Goal: Transaction & Acquisition: Purchase product/service

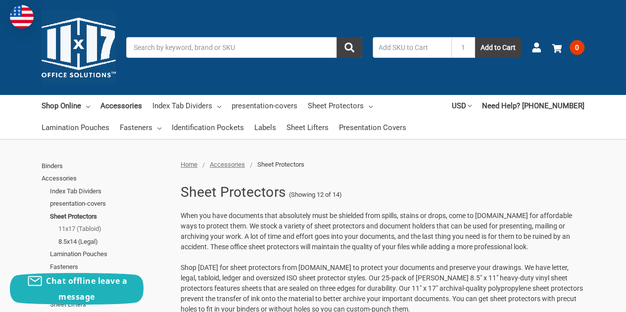
drag, startPoint x: 65, startPoint y: 228, endPoint x: 71, endPoint y: 227, distance: 6.5
click at [65, 227] on link "11x17 (Tabloid)" at bounding box center [113, 229] width 111 height 13
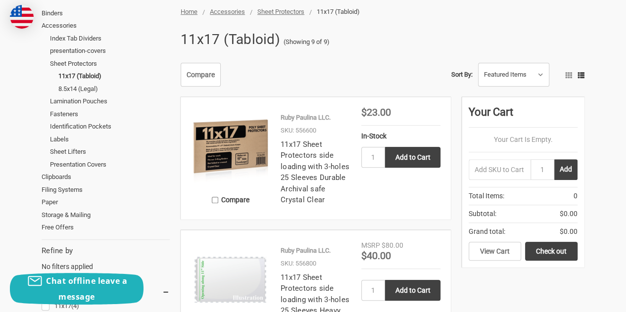
scroll to position [148, 0]
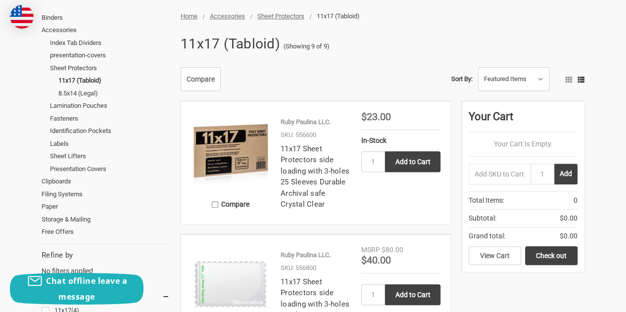
click at [251, 157] on img at bounding box center [230, 151] width 79 height 79
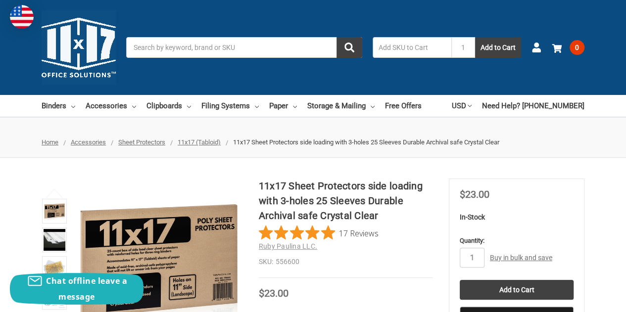
click at [568, 186] on section "MSRP Was Price Now $23.00 You save" at bounding box center [517, 258] width 136 height 159
click at [400, 255] on div "11x17 Sheet Protectors side loading with 3-holes 25 Sleeves Durable Archival sa…" at bounding box center [346, 228] width 174 height 99
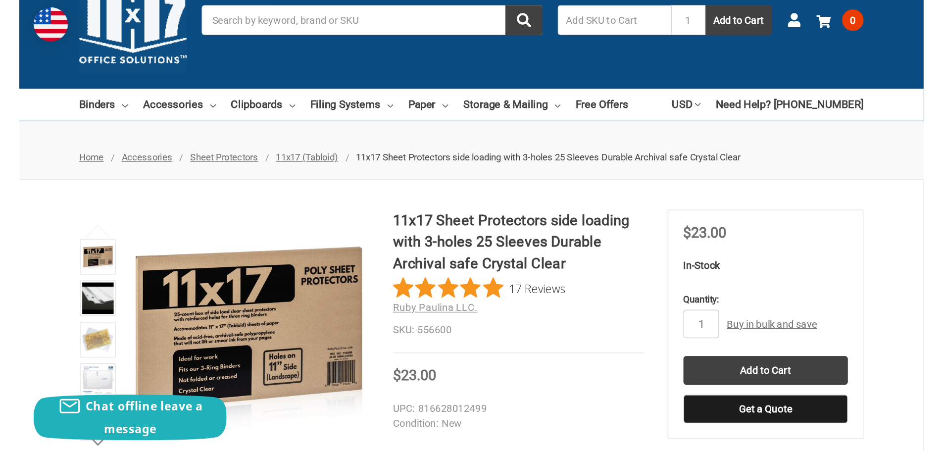
scroll to position [49, 0]
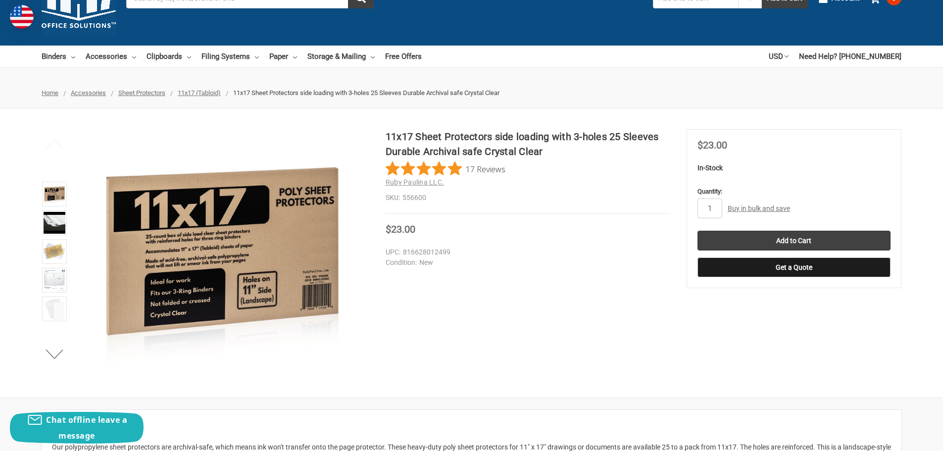
drag, startPoint x: 418, startPoint y: 16, endPoint x: 421, endPoint y: 29, distance: 12.7
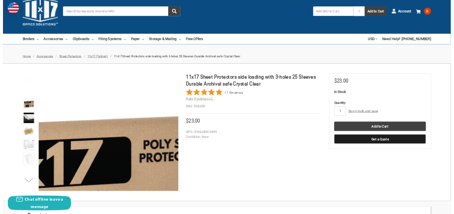
scroll to position [0, 0]
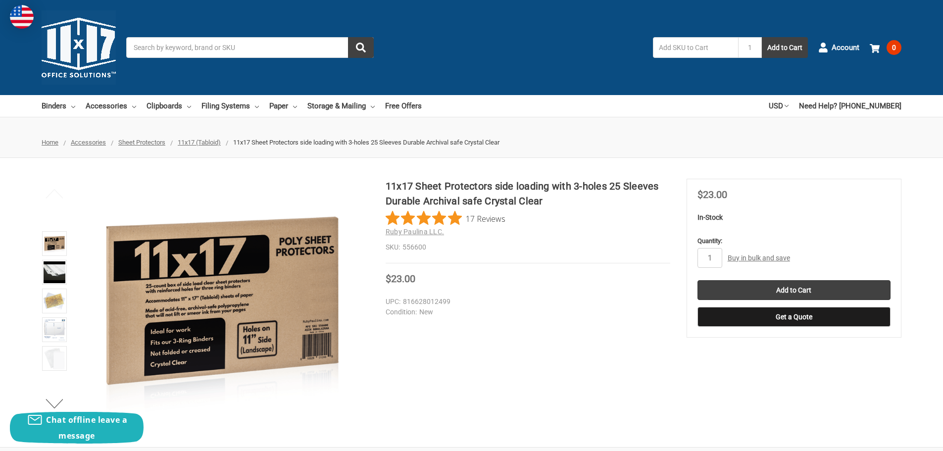
drag, startPoint x: 620, startPoint y: 295, endPoint x: 584, endPoint y: 261, distance: 49.0
click at [619, 294] on section "11x17 Sheet Protectors side loading with 3-holes 25 Sleeves Durable Archival sa…" at bounding box center [535, 238] width 301 height 118
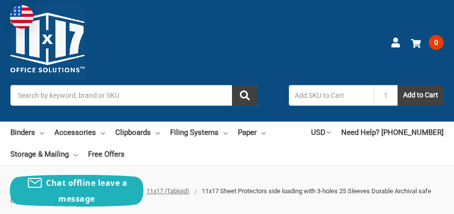
click at [269, 59] on div "Toggle menu Search 1 Add to Cart Account 0 Your Cart Your Cart Is Empty. Total …" at bounding box center [227, 61] width 454 height 122
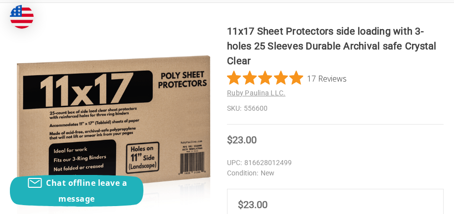
scroll to position [198, 0]
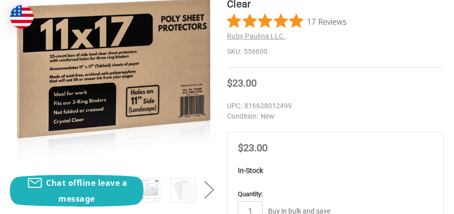
scroll to position [247, 0]
